Goal: Task Accomplishment & Management: Manage account settings

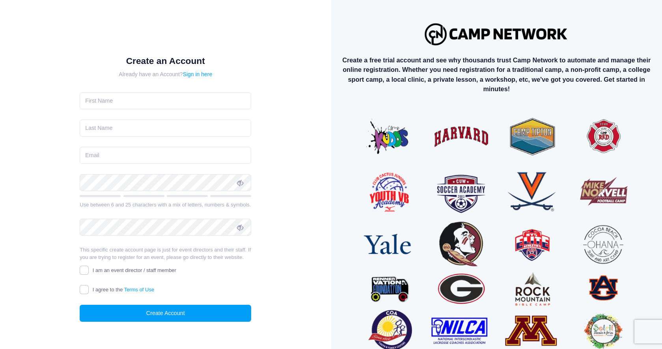
scroll to position [35, 0]
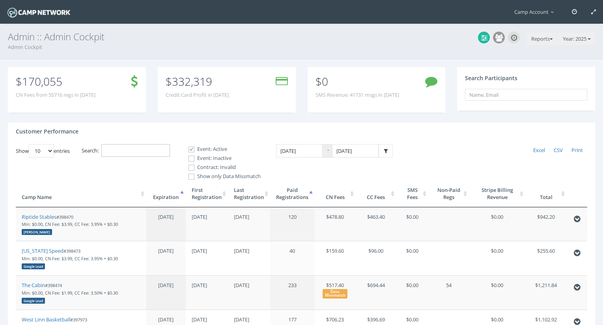
click at [148, 148] on input "Search:" at bounding box center [135, 150] width 69 height 13
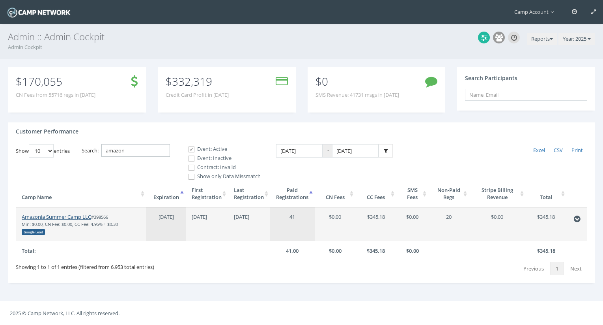
type input "amazon"
drag, startPoint x: 76, startPoint y: 216, endPoint x: 43, endPoint y: 6, distance: 212.4
click at [0, 0] on main "Camp Account My Profile My Events My Team" at bounding box center [301, 162] width 603 height 325
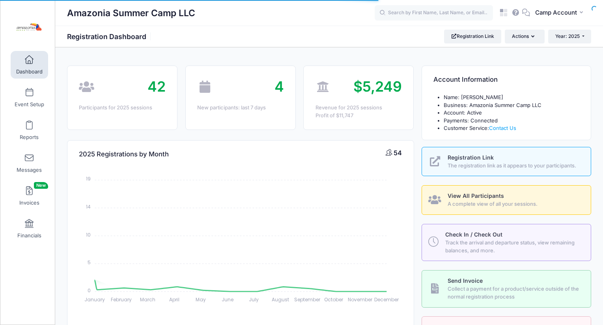
select select
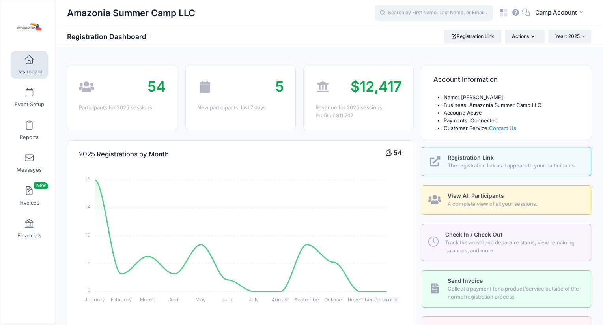
click at [438, 20] on input "text" at bounding box center [434, 13] width 118 height 16
paste input "Lovella"
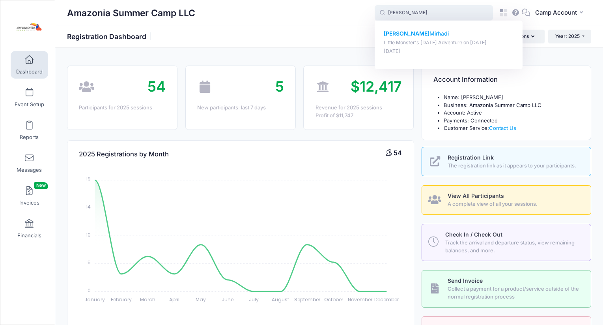
click at [412, 34] on p "Lovella Mirhadi" at bounding box center [449, 34] width 130 height 8
type input "Lovella Mirhadi (Little Monster's Halloween Adventure, Oct-13, 2025)"
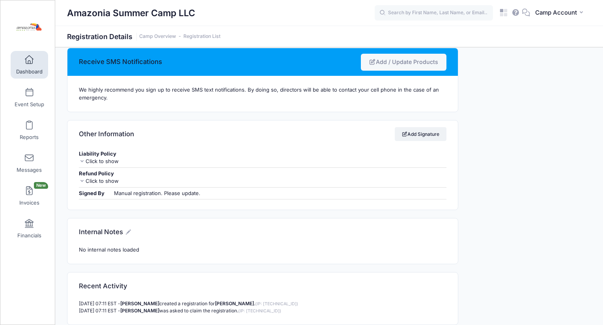
scroll to position [1293, 0]
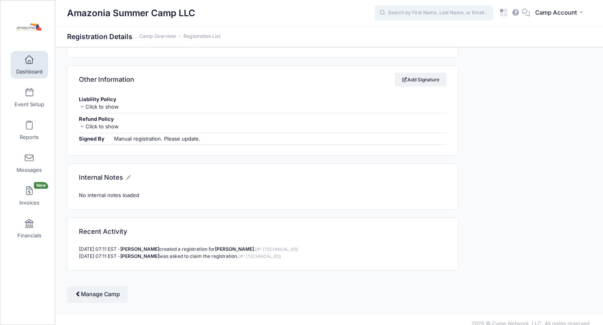
click at [412, 12] on input "text" at bounding box center [434, 13] width 118 height 16
click at [433, 43] on p "Little Monster's Halloween Adventure on Oct-13, 2025" at bounding box center [449, 42] width 130 height 7
type input "Levin Mirhadi (Little Monster's Halloween Adventure, Oct-13, 2025)"
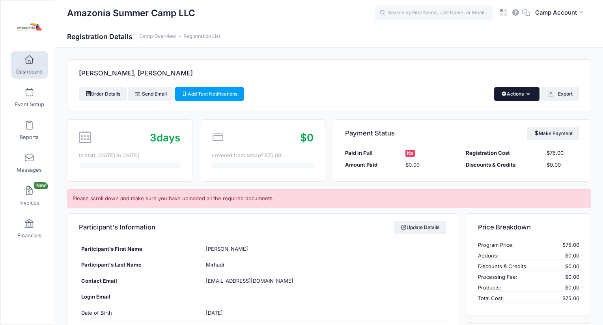
click at [535, 95] on button "Actions" at bounding box center [516, 93] width 45 height 13
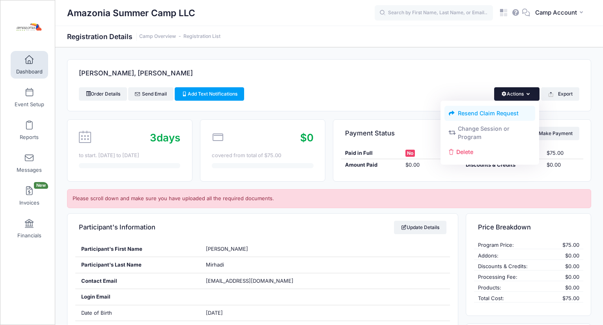
click at [470, 114] on link "Resend Claim Request" at bounding box center [489, 113] width 91 height 15
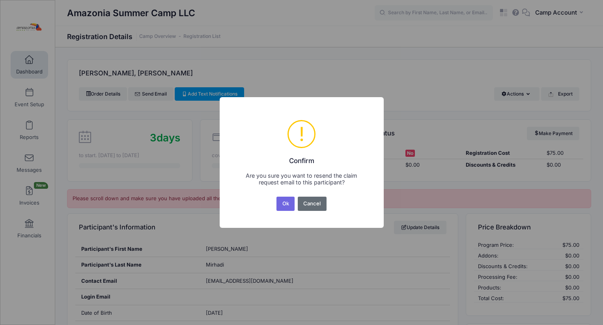
click at [317, 199] on button "Cancel" at bounding box center [312, 203] width 29 height 14
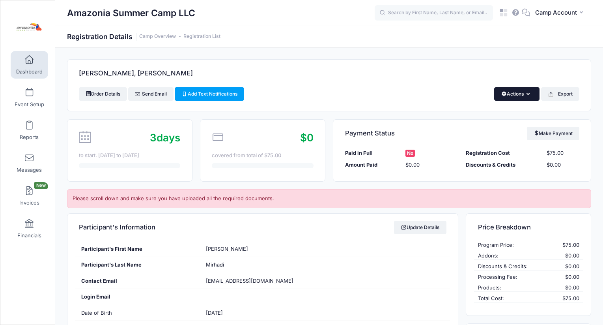
click at [514, 95] on button "Actions" at bounding box center [516, 93] width 45 height 13
